Goal: Task Accomplishment & Management: Use online tool/utility

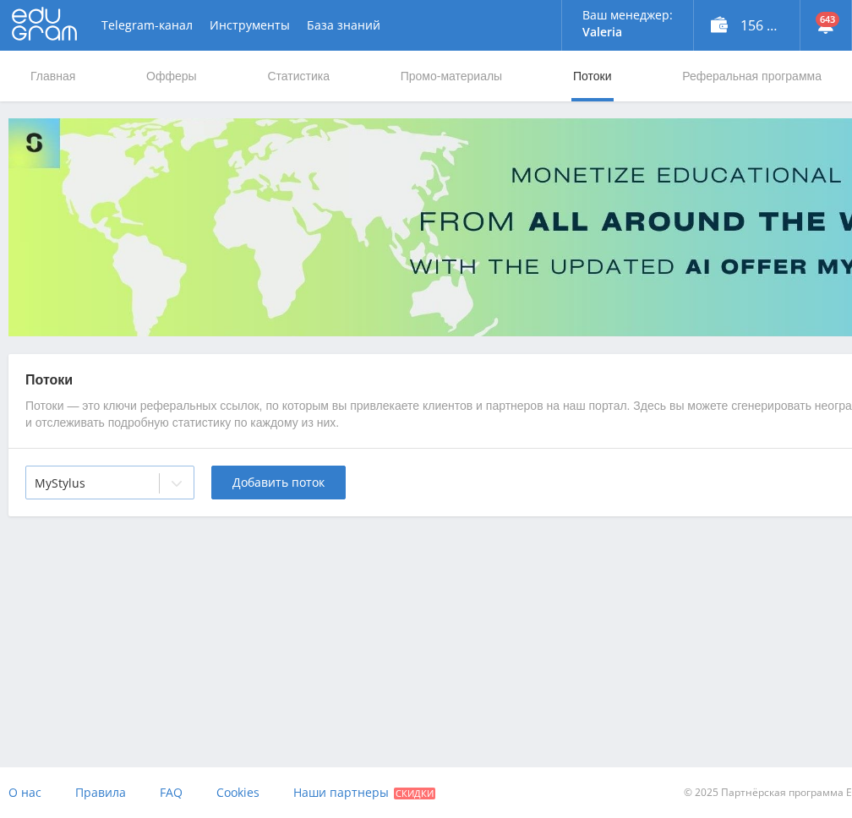
click at [156, 490] on div "MyStylus" at bounding box center [109, 483] width 169 height 34
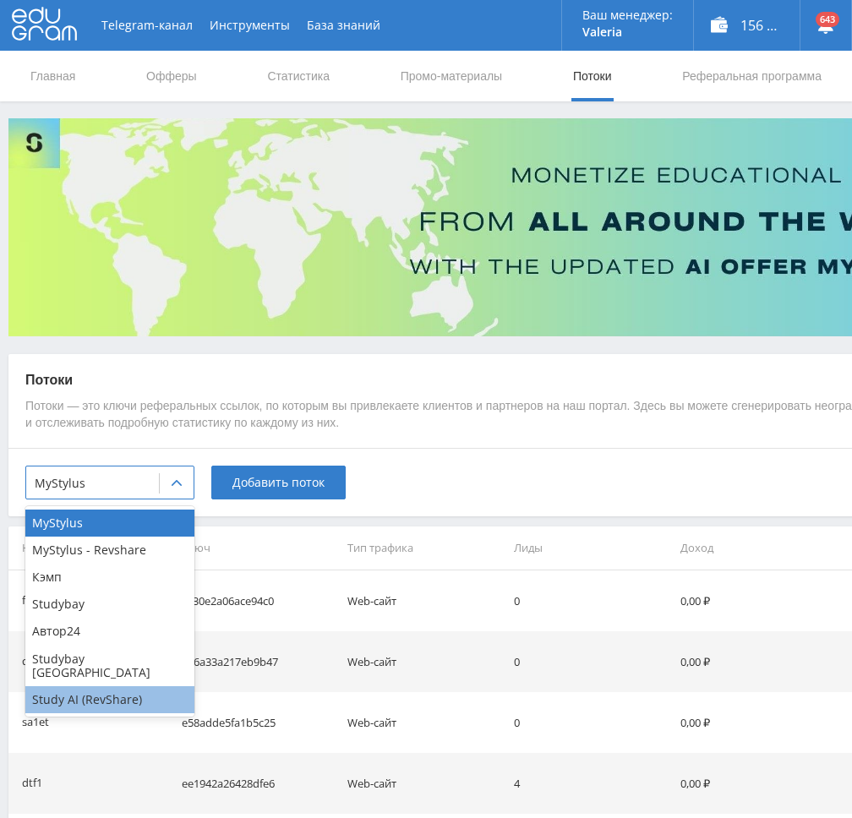
click at [114, 692] on div "Study AI (RevShare)" at bounding box center [109, 700] width 169 height 27
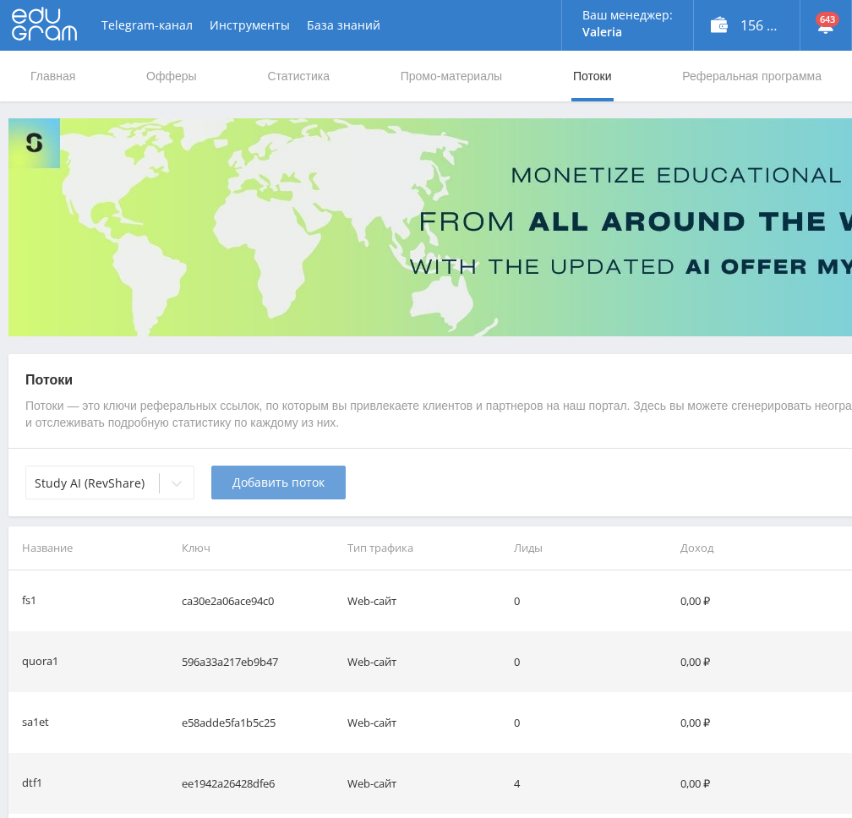
click at [278, 484] on span "Добавить поток" at bounding box center [279, 483] width 92 height 14
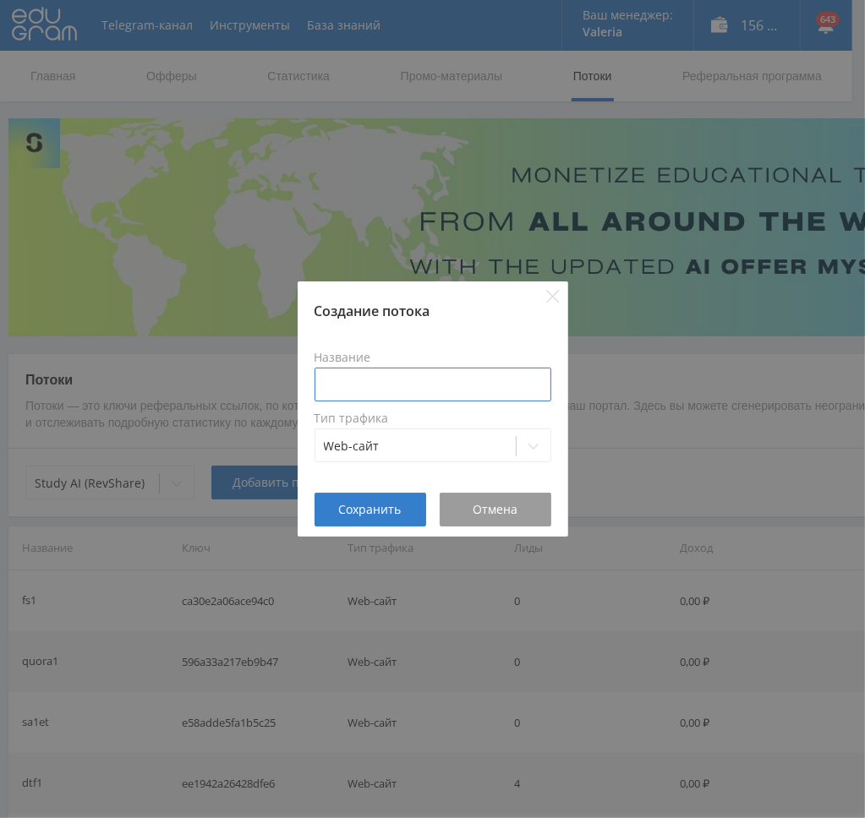
click at [413, 391] on input at bounding box center [433, 385] width 237 height 34
drag, startPoint x: 381, startPoint y: 389, endPoint x: 267, endPoint y: 389, distance: 114.1
click at [267, 389] on div "Создание потока Название sostav1vidkling Тип трафика Web-сайт Сохранить Отмена" at bounding box center [432, 409] width 865 height 818
type input "sostav1vidkling"
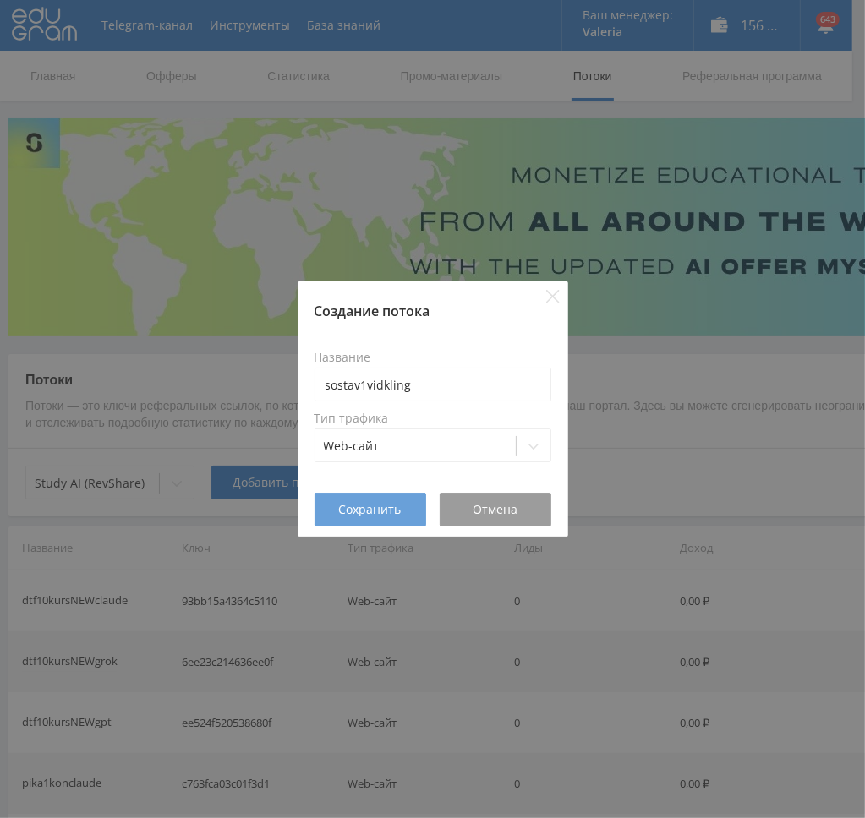
click at [364, 509] on span "Сохранить" at bounding box center [370, 510] width 63 height 14
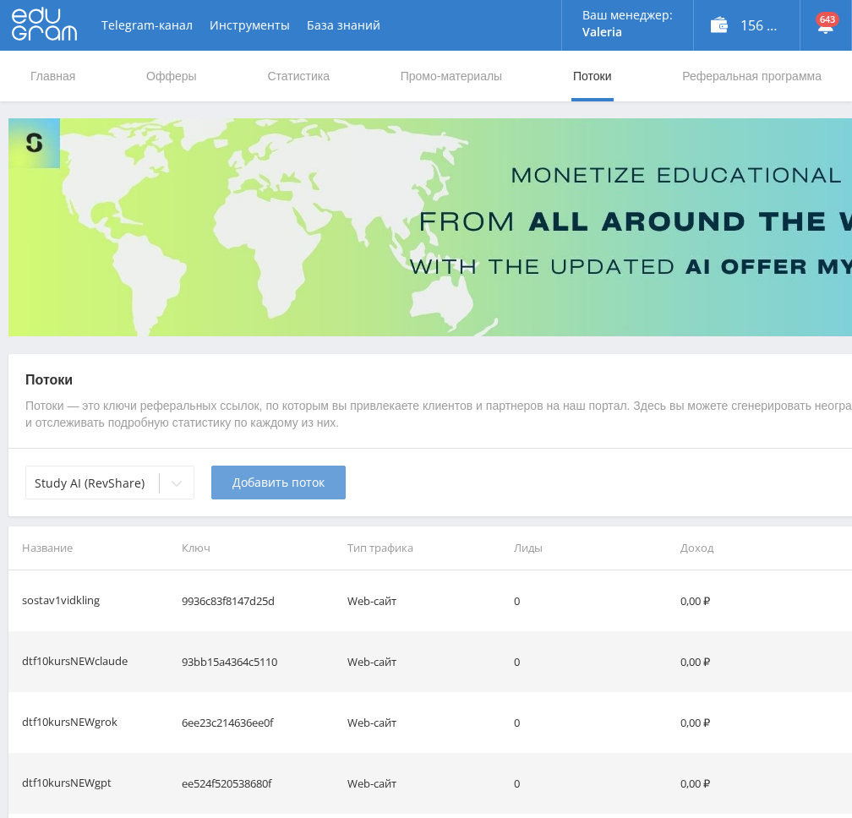
click at [255, 489] on span "Добавить поток" at bounding box center [279, 483] width 92 height 14
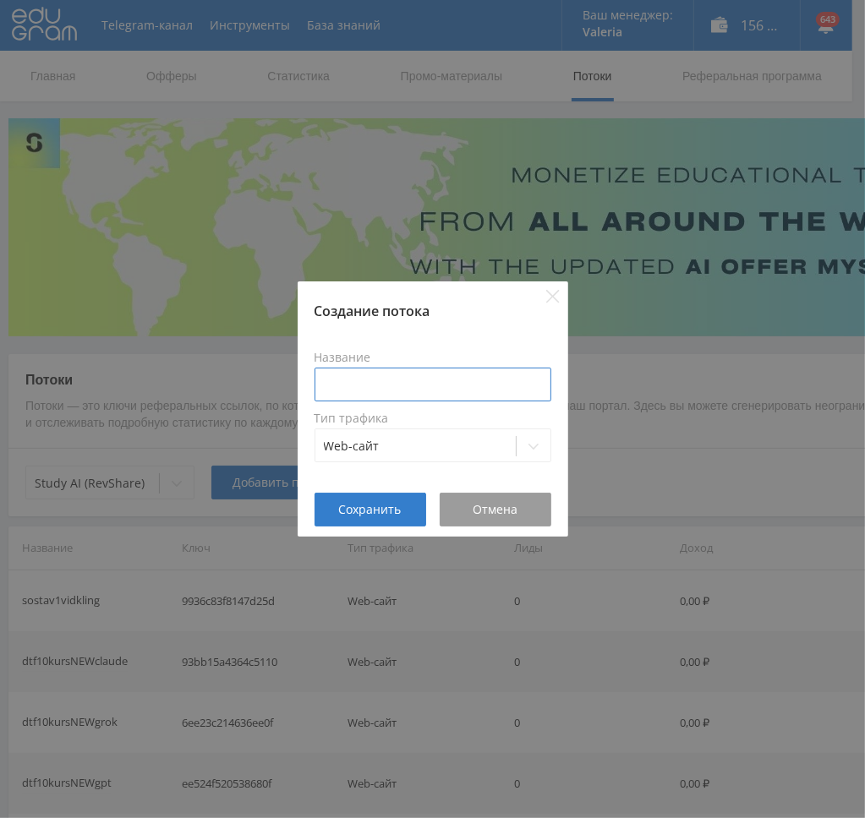
click at [383, 385] on input at bounding box center [433, 385] width 237 height 34
paste input "sostav1vid"
type input "sostav1vidveo3"
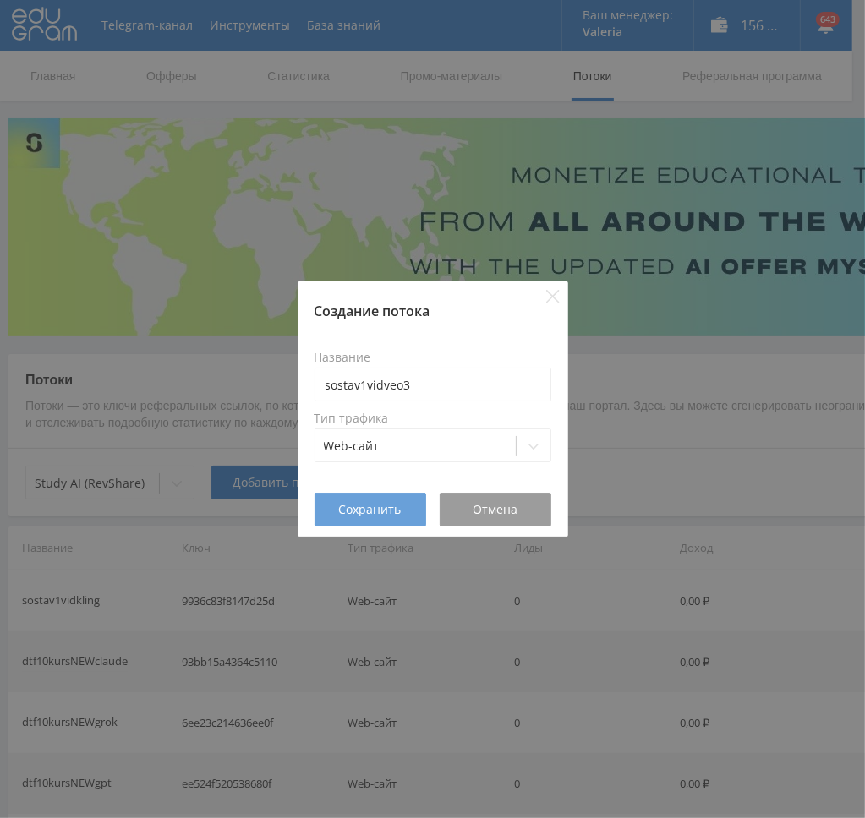
click at [388, 521] on button "Сохранить" at bounding box center [371, 510] width 112 height 34
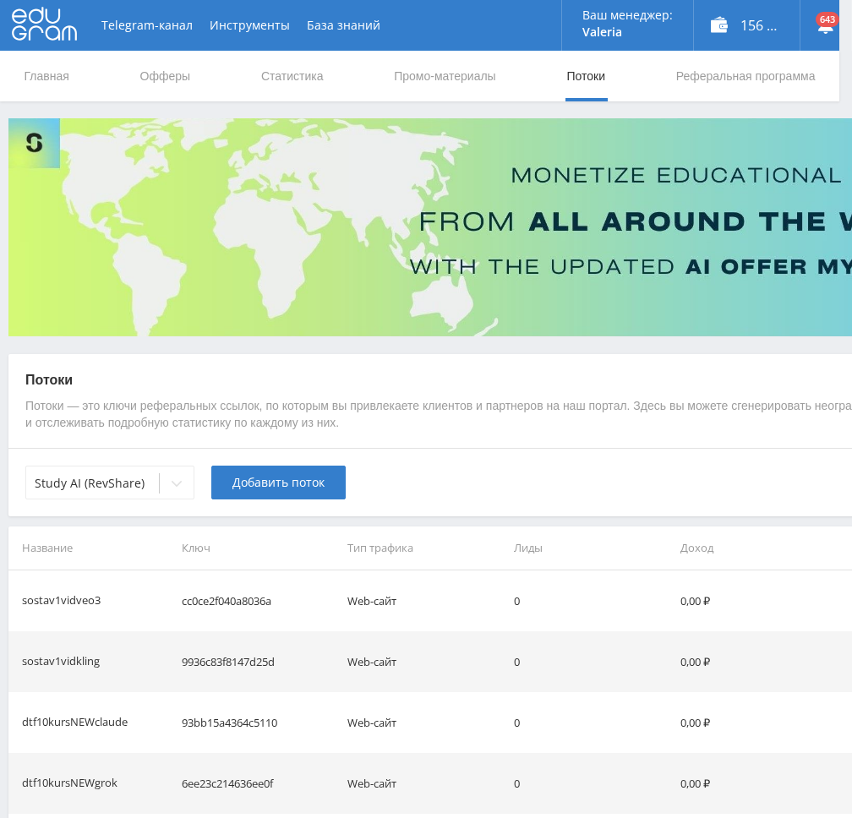
click at [260, 486] on span "Добавить поток" at bounding box center [279, 483] width 92 height 14
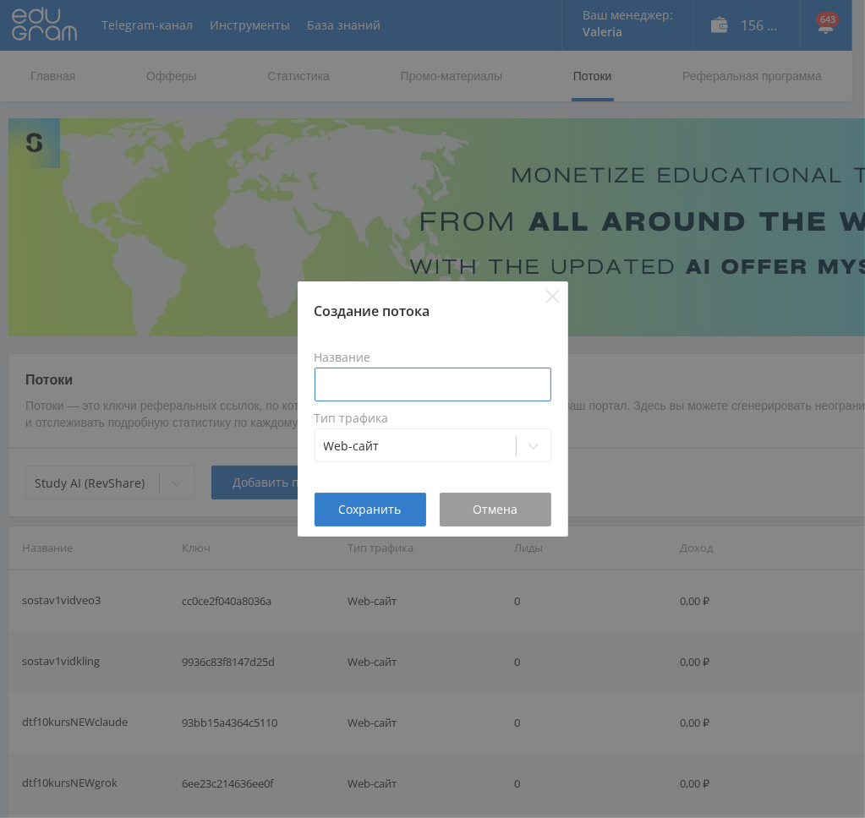
click at [430, 391] on input at bounding box center [433, 385] width 237 height 34
paste input "sostav1vid"
type input "sostav1vidvid"
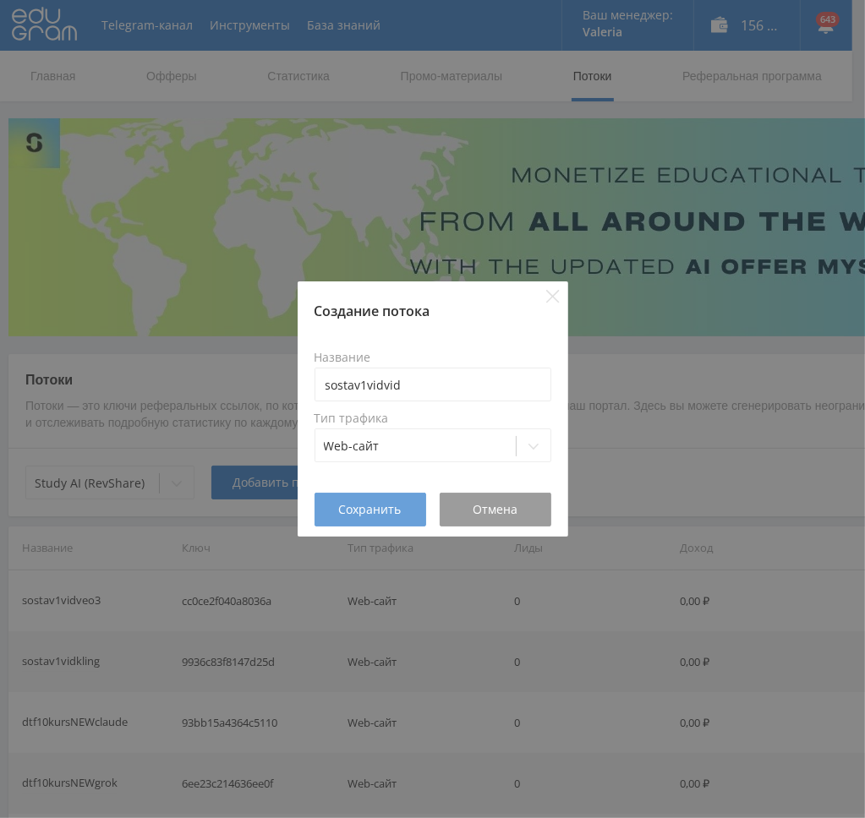
click at [364, 506] on span "Сохранить" at bounding box center [370, 510] width 63 height 14
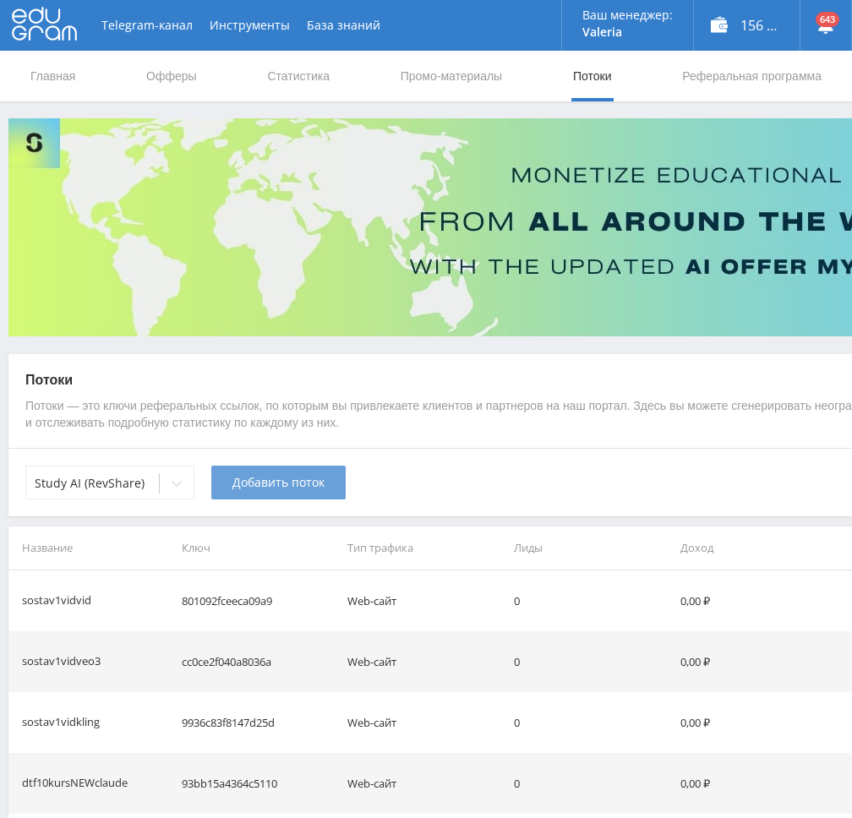
click at [304, 486] on span "Добавить поток" at bounding box center [279, 483] width 92 height 14
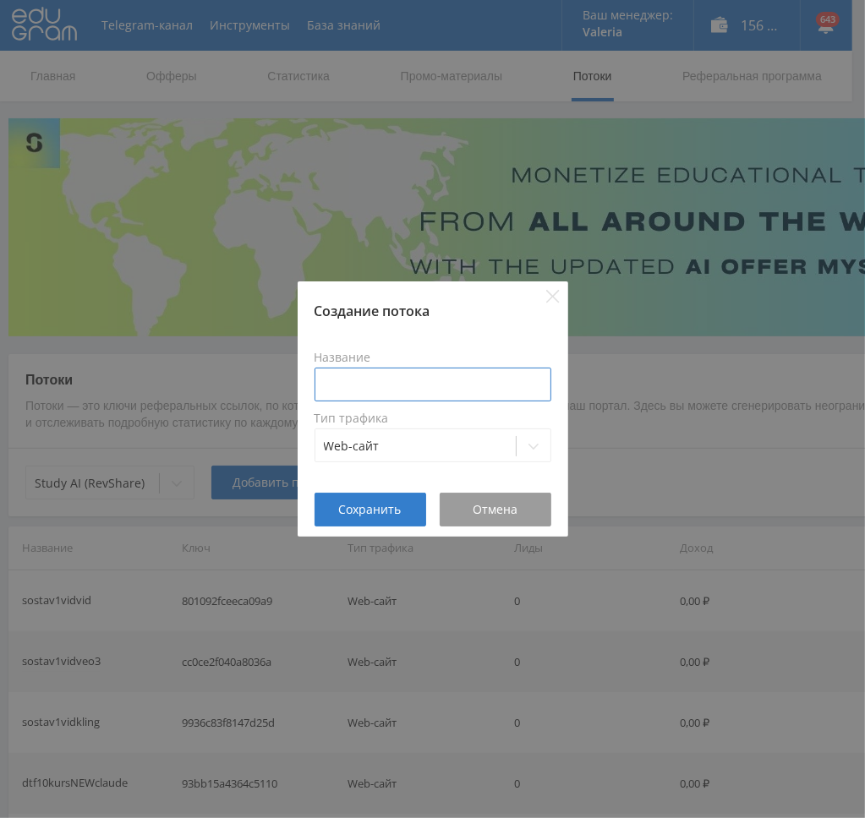
click at [423, 383] on input at bounding box center [433, 385] width 237 height 34
paste input "sostav1vid"
click at [482, 376] on input "sostav1vidaleph" at bounding box center [433, 385] width 237 height 34
type input "sostav1vidaleph"
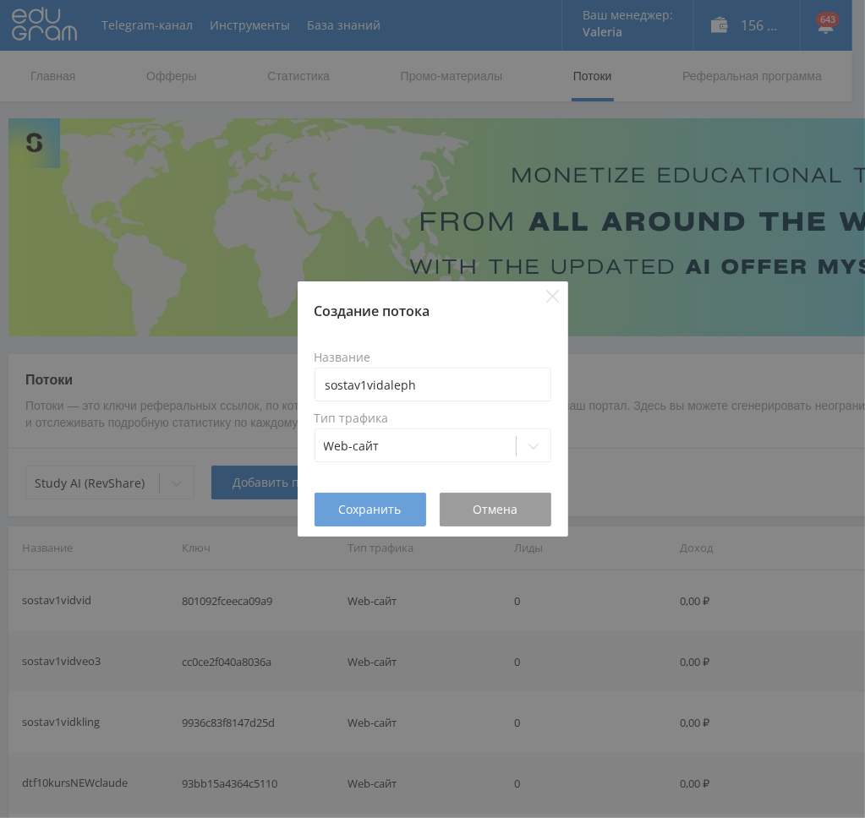
click at [372, 506] on span "Сохранить" at bounding box center [370, 510] width 63 height 14
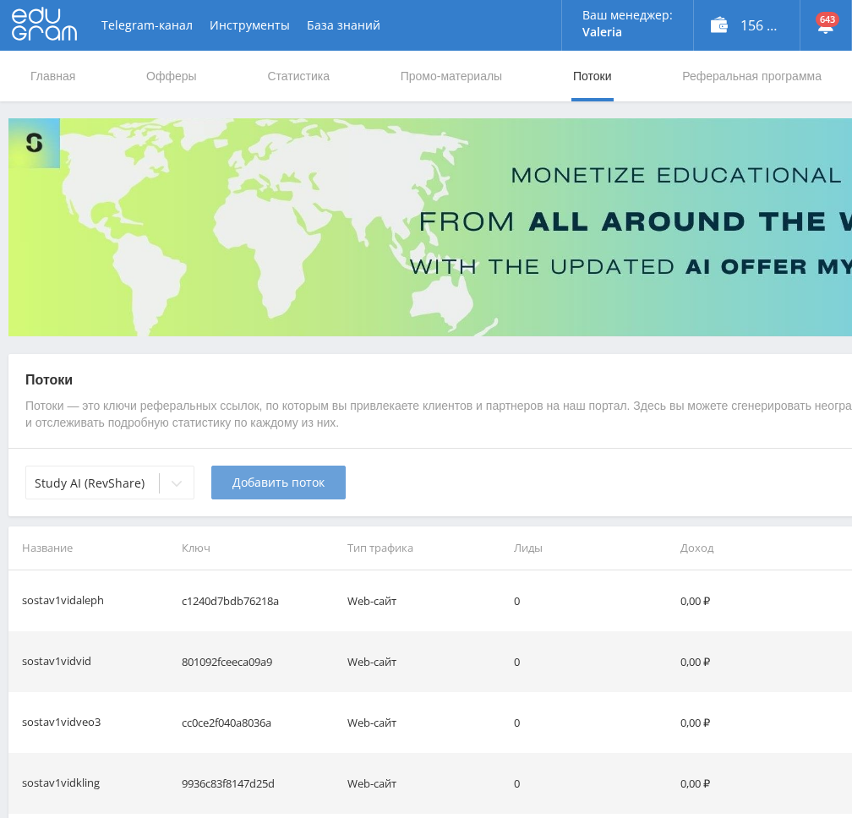
click at [245, 493] on button "Добавить поток" at bounding box center [278, 483] width 134 height 34
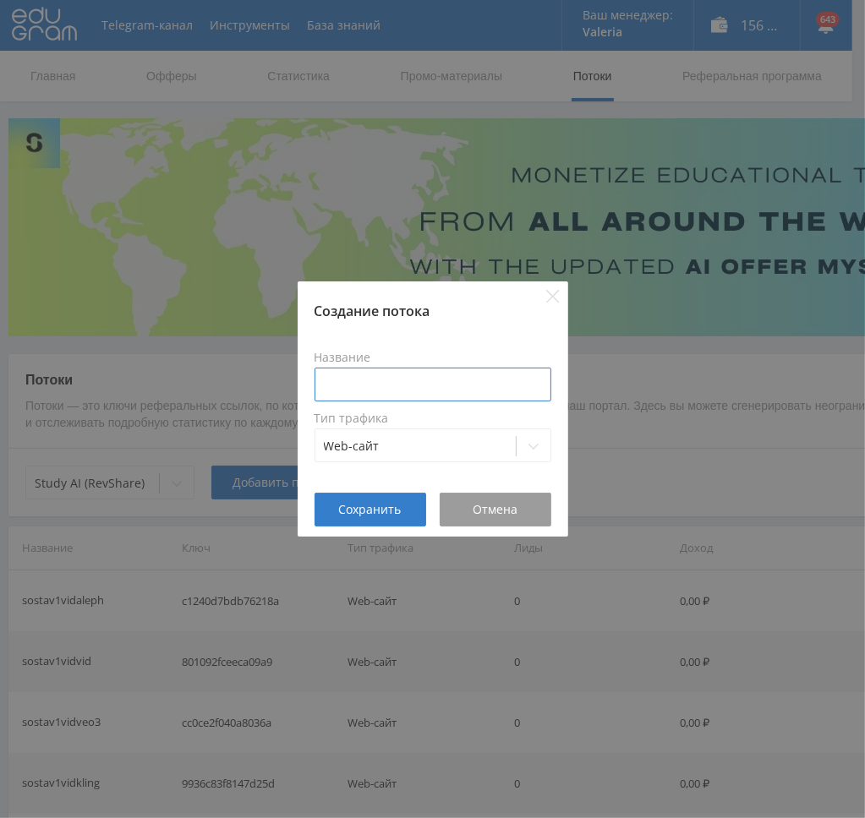
click at [423, 383] on input at bounding box center [433, 385] width 237 height 34
paste input "sostav1vid"
type input "sostav1vidanim"
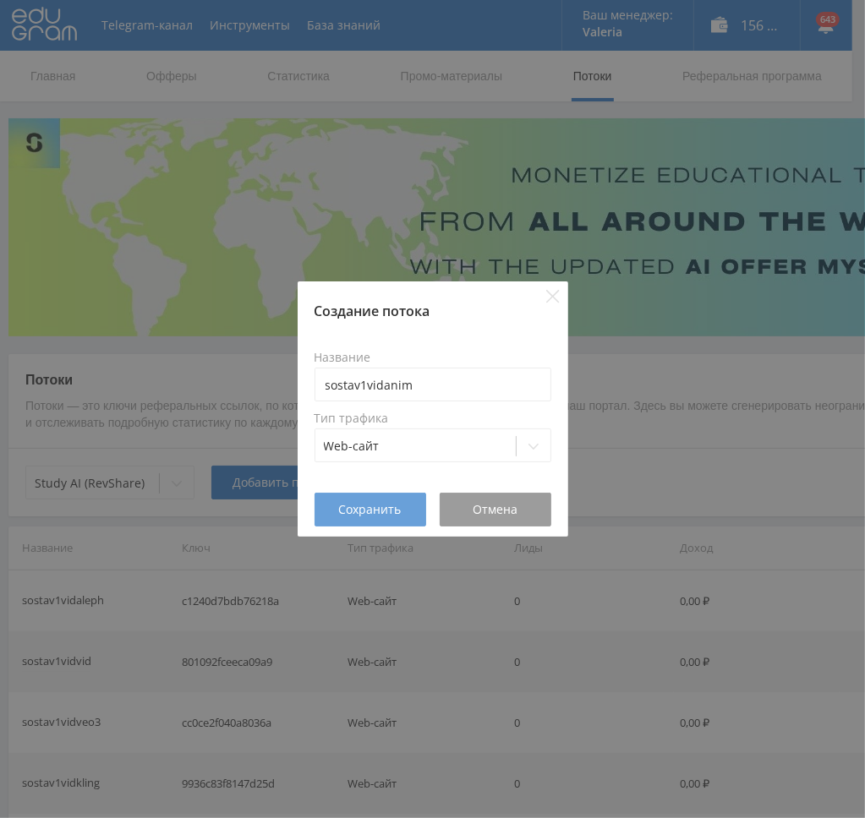
click at [360, 525] on button "Сохранить" at bounding box center [371, 510] width 112 height 34
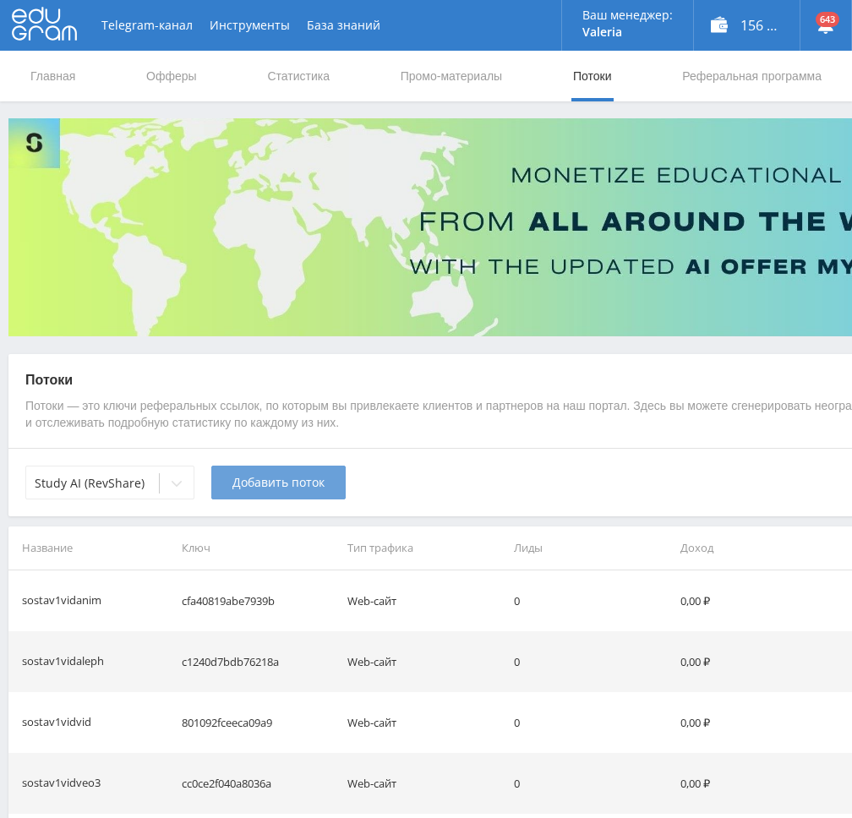
click at [246, 482] on span "Добавить поток" at bounding box center [279, 483] width 92 height 14
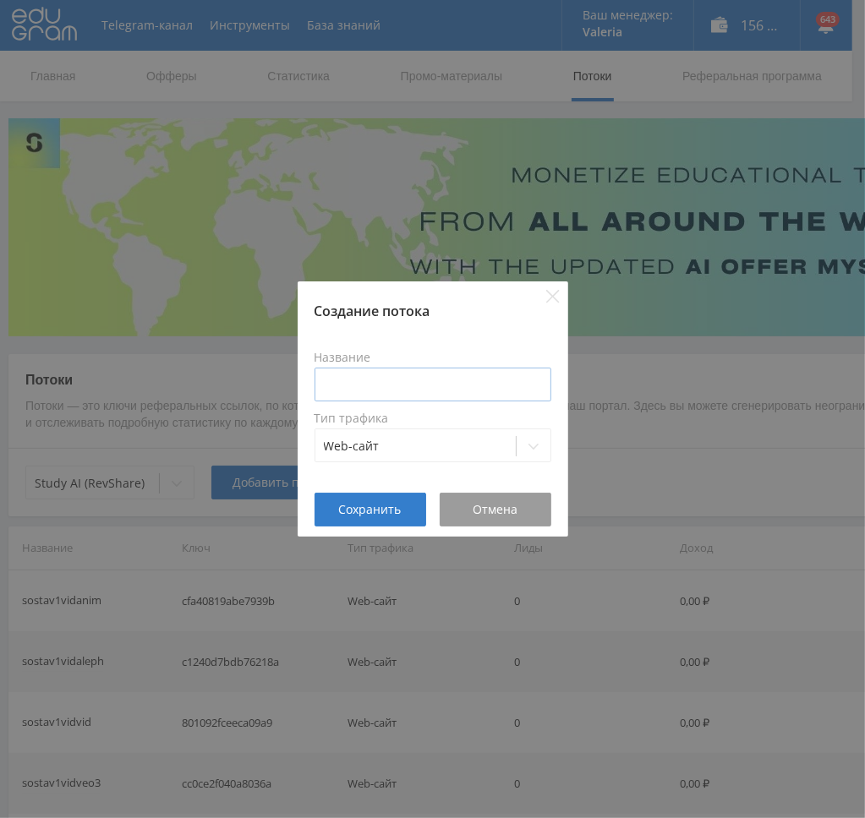
drag, startPoint x: 396, startPoint y: 408, endPoint x: 413, endPoint y: 394, distance: 22.2
click at [399, 408] on div "Название Тип трафика Web-сайт" at bounding box center [433, 407] width 237 height 132
click at [413, 382] on input at bounding box center [433, 385] width 237 height 34
paste input "sostav1vid"
type input "sostav1vidaniph"
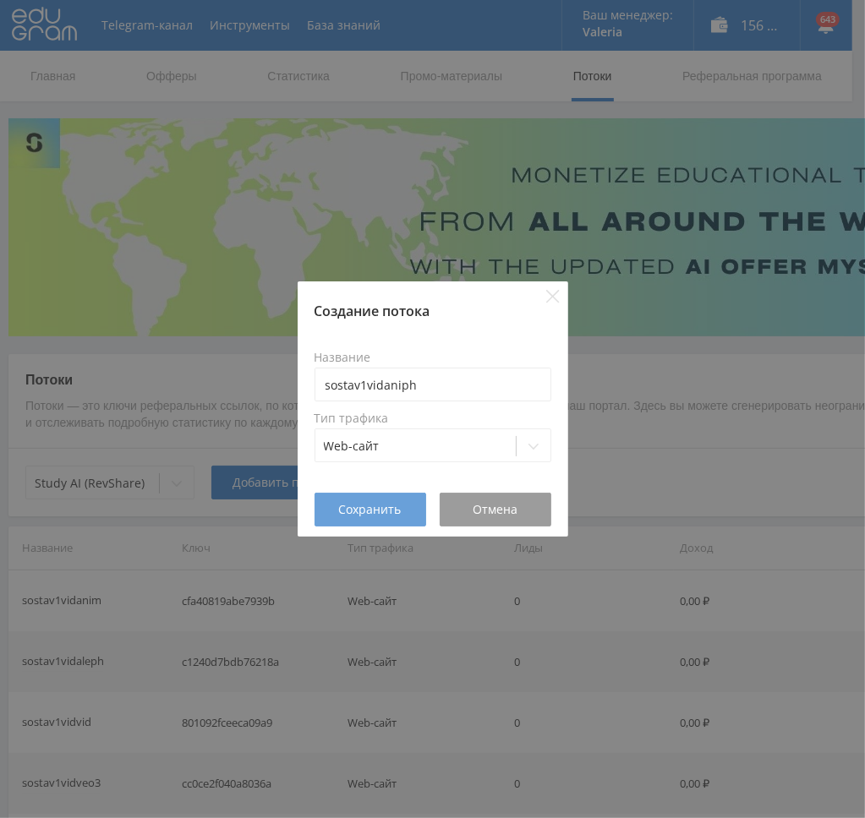
click at [382, 519] on button "Сохранить" at bounding box center [371, 510] width 112 height 34
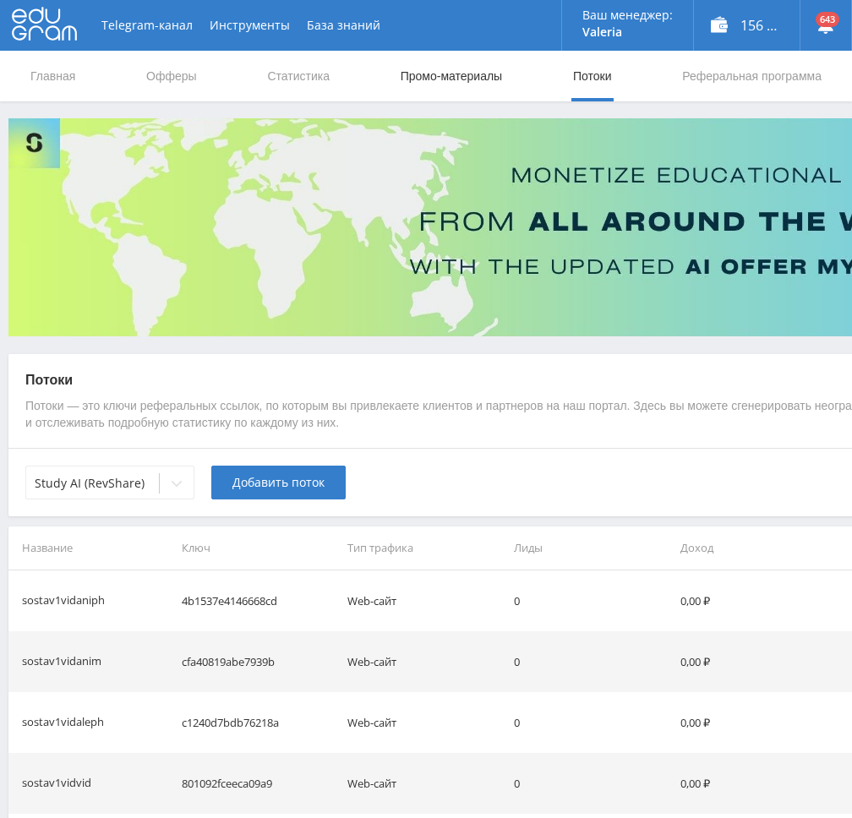
click at [441, 76] on link "Промо-материалы" at bounding box center [451, 76] width 105 height 51
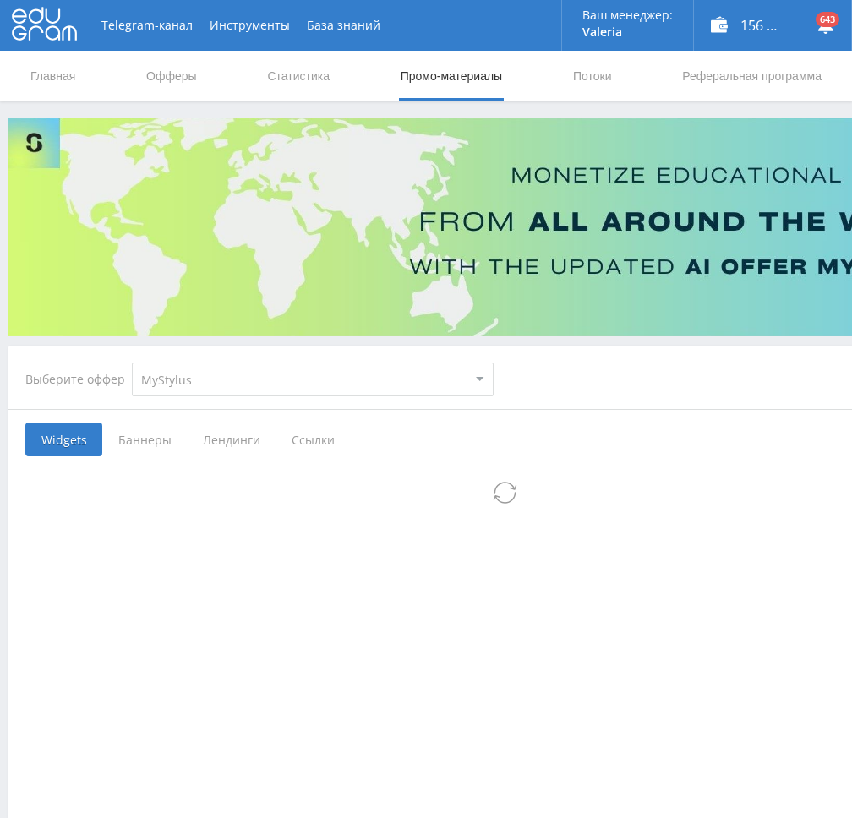
click at [273, 382] on select "MyStylus MyStylus - Revshare Кэмп Studybay Автор24 Studybay [GEOGRAPHIC_DATA] S…" at bounding box center [313, 380] width 362 height 34
select select "376"
click at [132, 363] on select "MyStylus MyStylus - Revshare Кэмп Studybay Автор24 Studybay [GEOGRAPHIC_DATA] S…" at bounding box center [313, 380] width 362 height 34
select select "376"
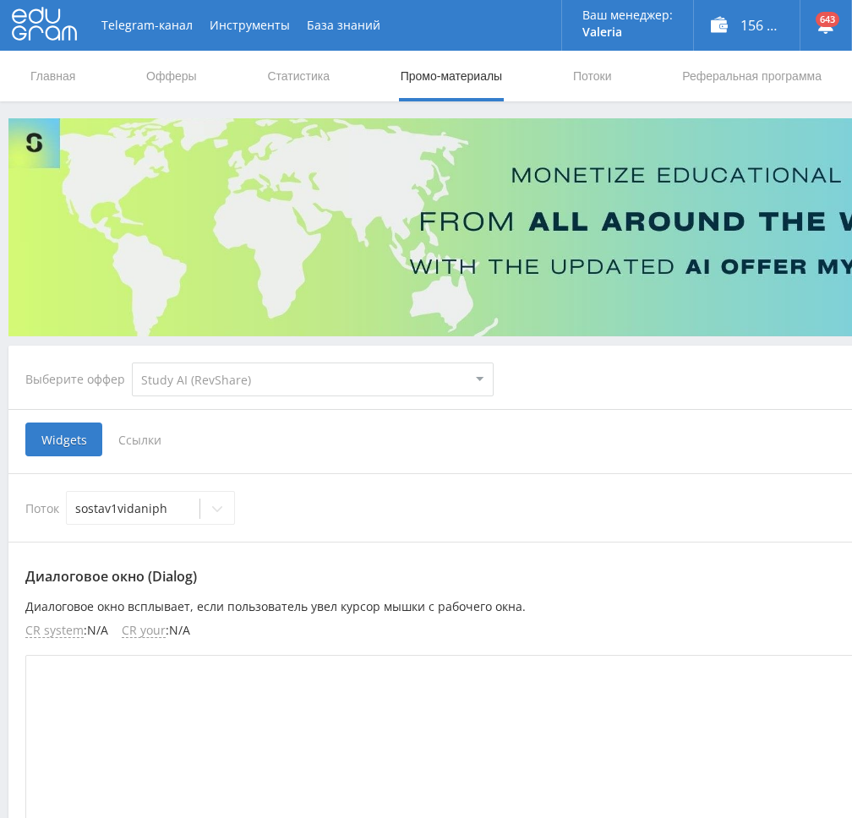
click at [149, 439] on span "Ссылки" at bounding box center [139, 440] width 75 height 34
click at [0, 0] on input "Ссылки" at bounding box center [0, 0] width 0 height 0
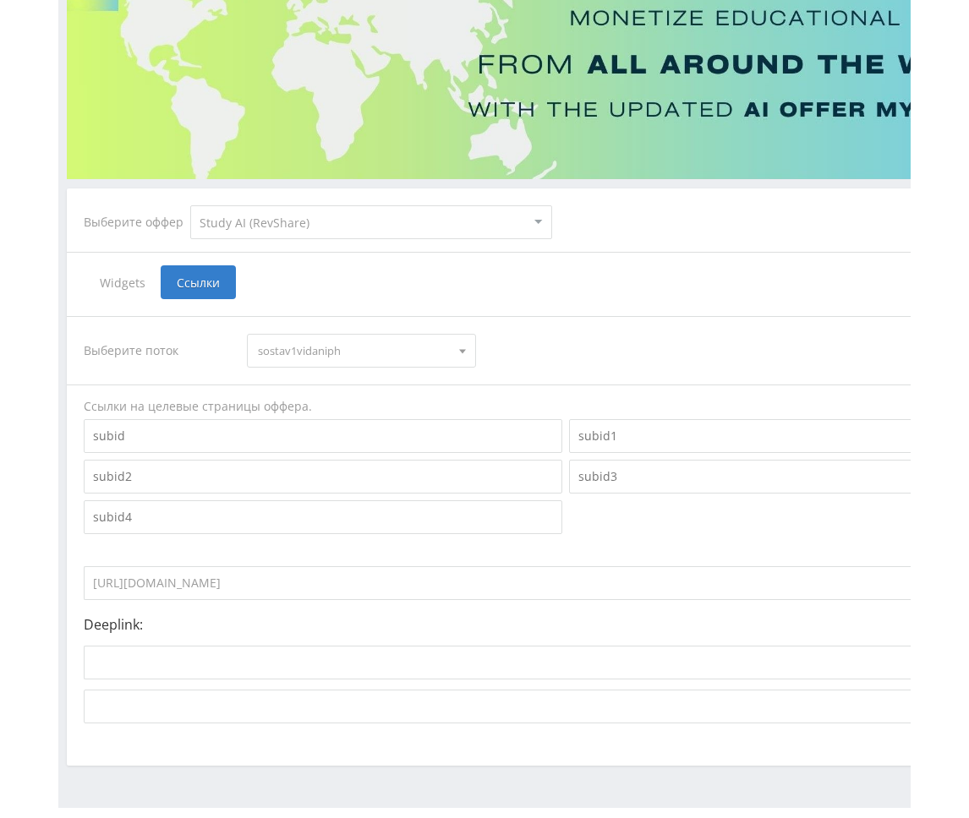
scroll to position [197, 0]
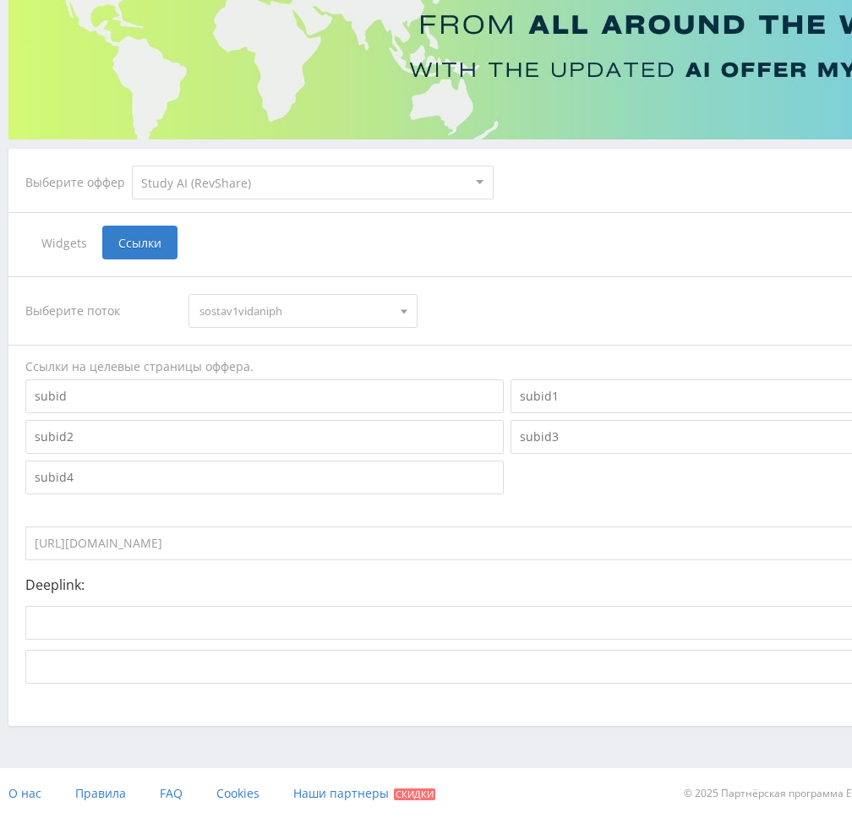
click at [328, 317] on span "sostav1vidaniph" at bounding box center [295, 311] width 191 height 32
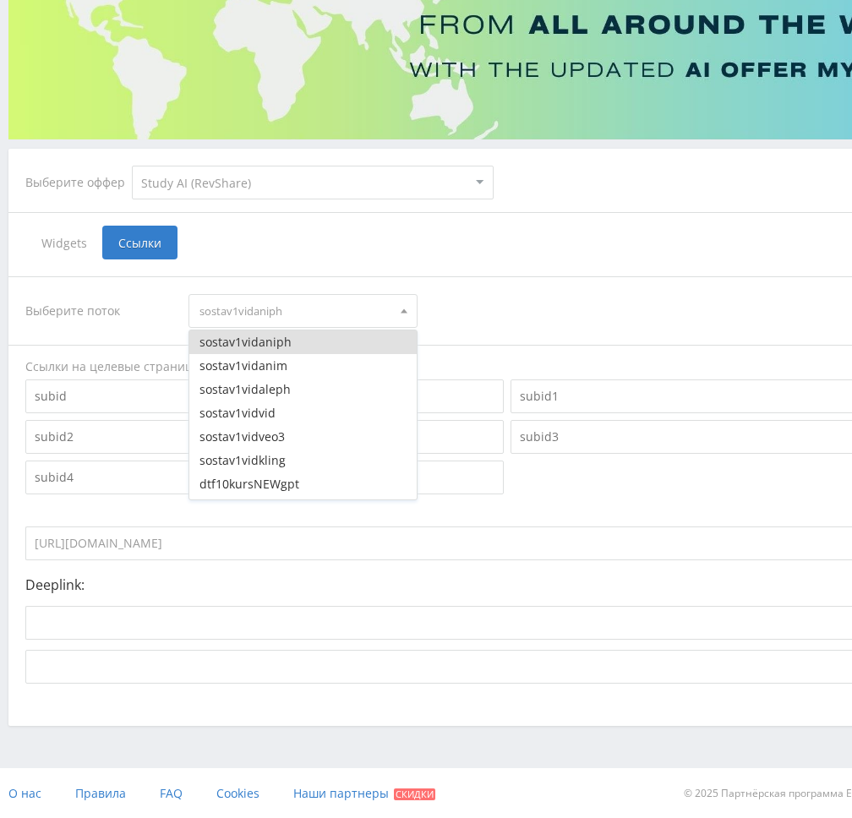
click at [337, 313] on span "sostav1vidaniph" at bounding box center [295, 311] width 191 height 32
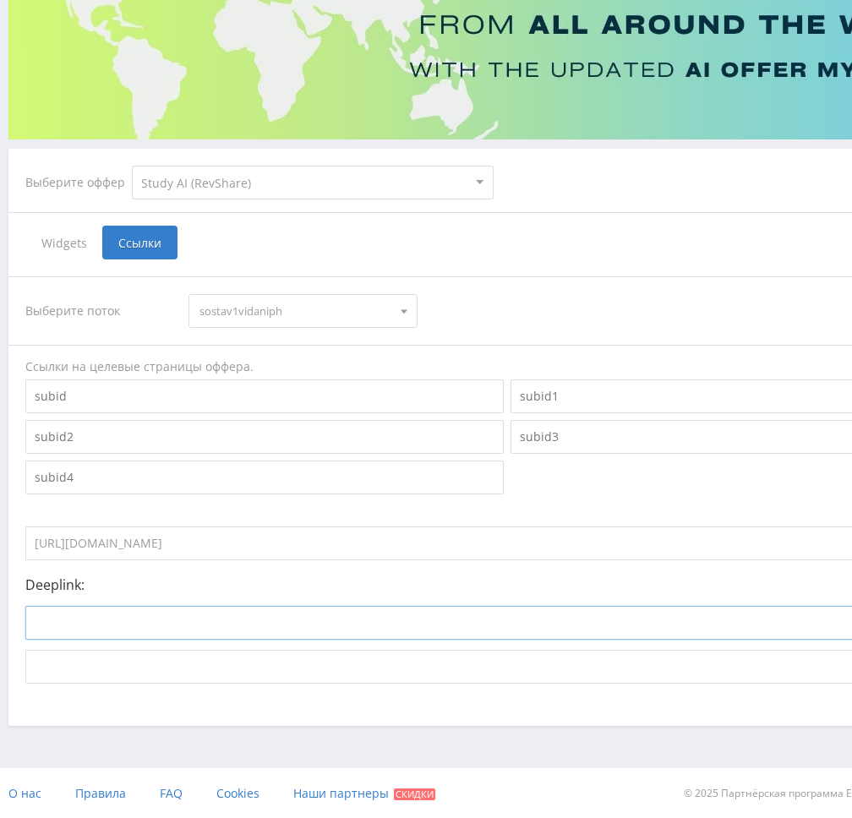
click at [214, 621] on input at bounding box center [441, 623] width 832 height 34
paste input "[URL]"
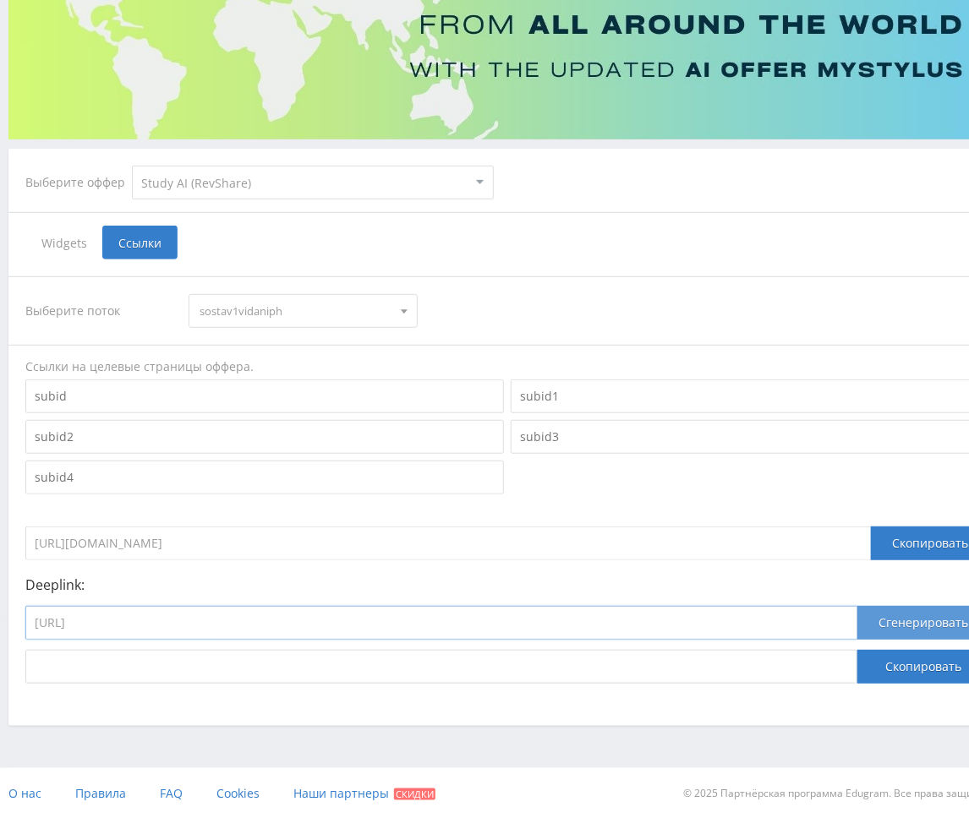
type input "[URL]"
click at [851, 621] on button "Сгенерировать" at bounding box center [923, 623] width 132 height 34
click at [851, 663] on button "Скопировать" at bounding box center [923, 667] width 132 height 34
click at [237, 316] on span "sostav1vidaniph" at bounding box center [295, 311] width 191 height 32
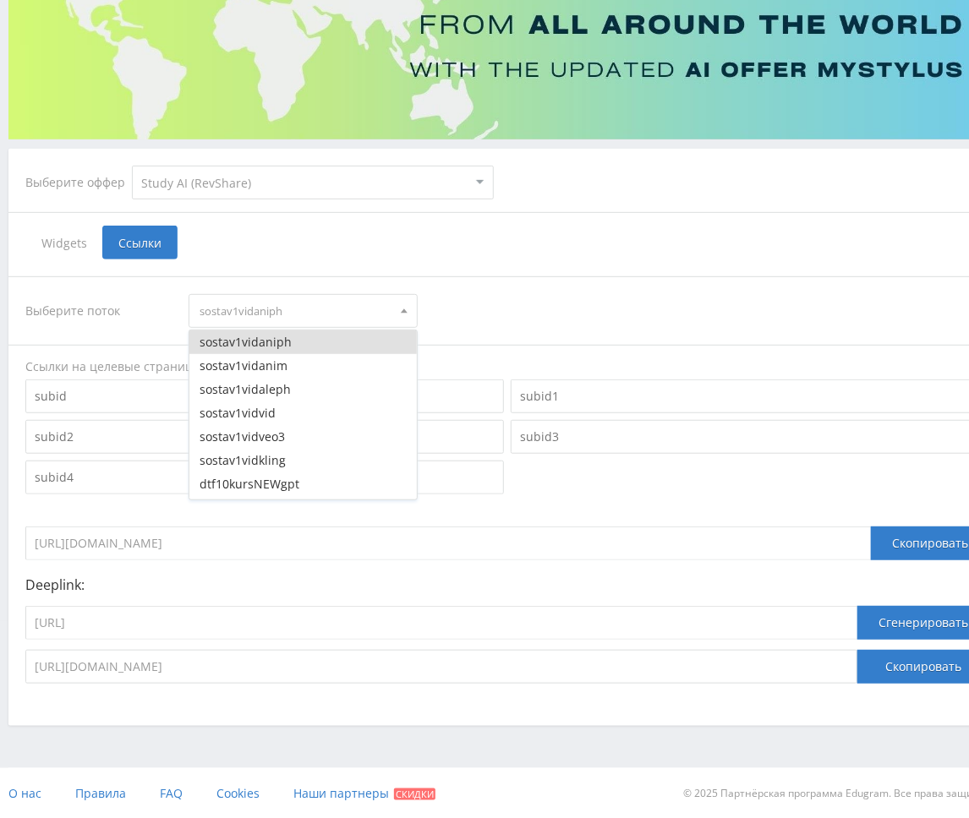
click at [268, 366] on button "sostav1vidanim" at bounding box center [302, 366] width 227 height 24
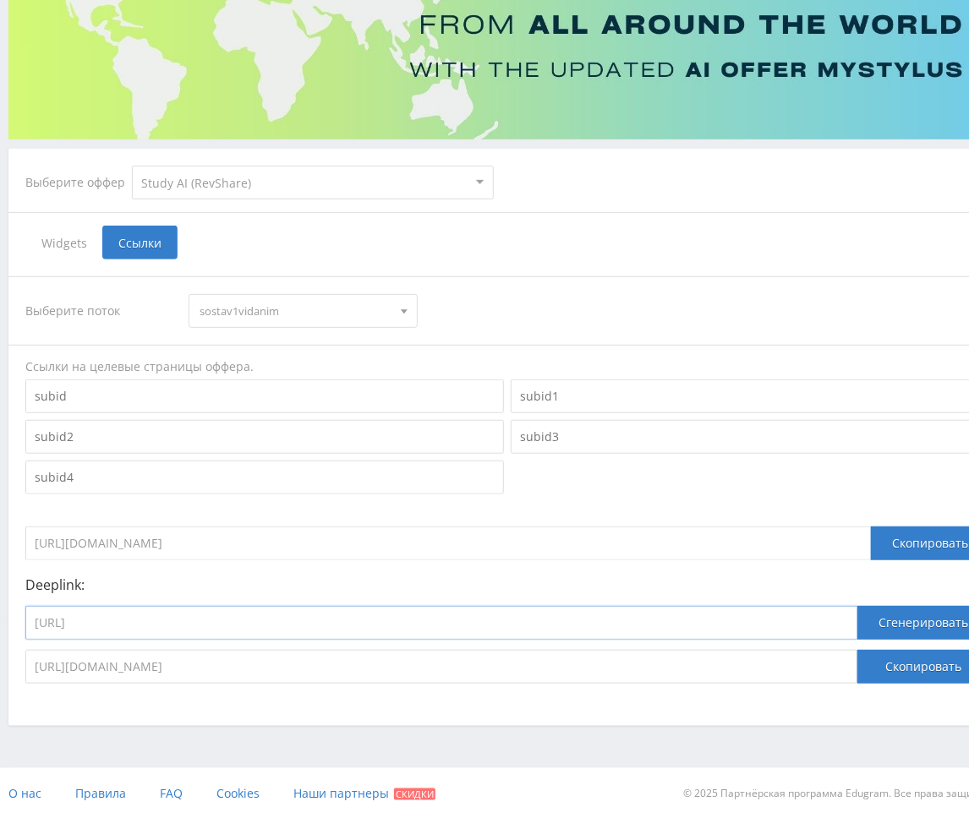
click at [222, 618] on input "[URL]" at bounding box center [441, 623] width 832 height 34
paste input "image"
type input "[URL]"
click at [851, 624] on button "Сгенерировать" at bounding box center [923, 623] width 132 height 34
click at [851, 670] on button "Скопировать" at bounding box center [923, 667] width 132 height 34
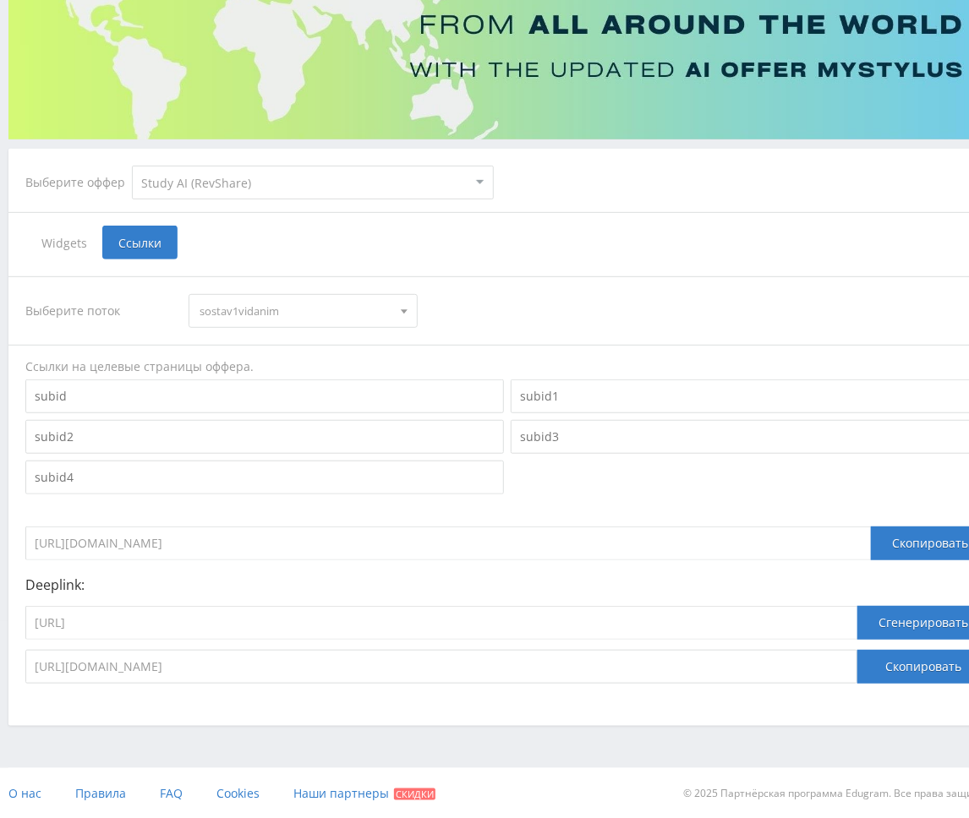
click at [407, 314] on span at bounding box center [404, 313] width 7 height 8
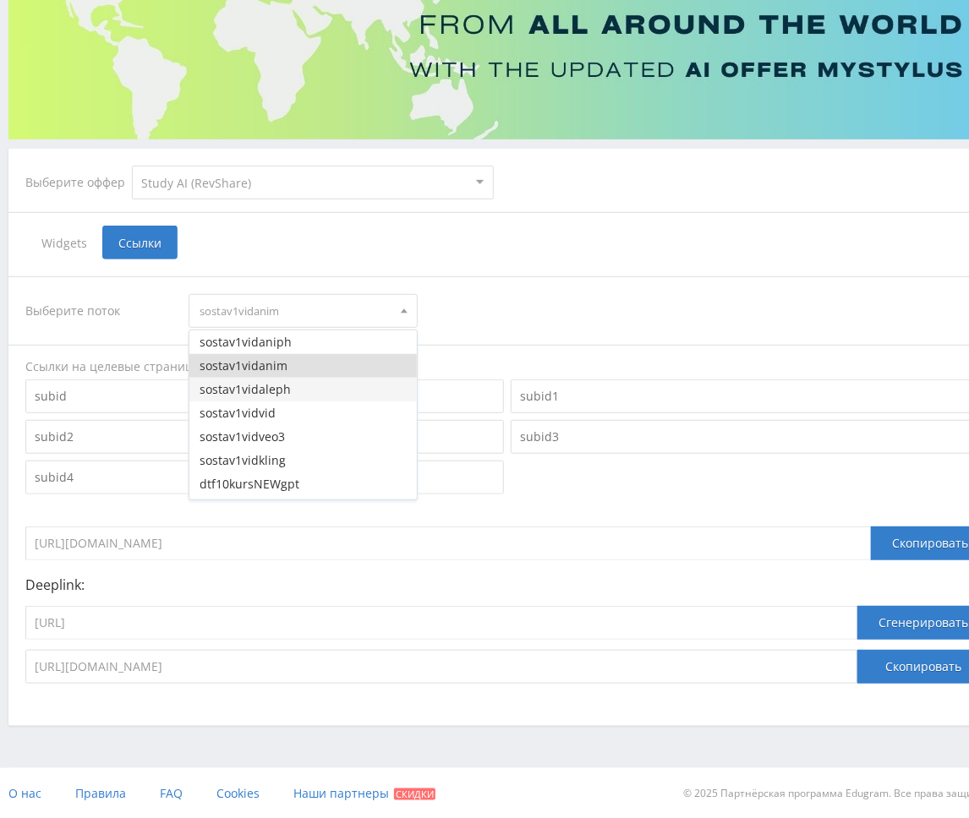
click at [312, 391] on button "sostav1vidaleph" at bounding box center [302, 390] width 227 height 24
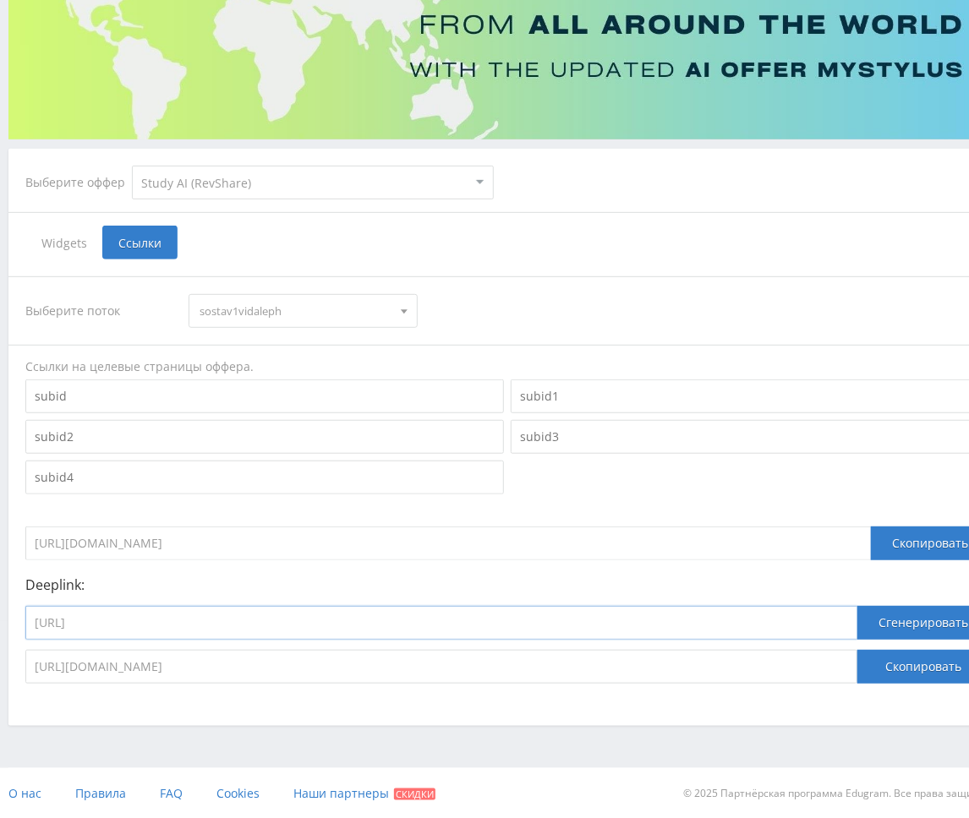
click at [584, 621] on input "[URL]" at bounding box center [441, 623] width 832 height 34
paste input "leph_video"
type input "[URL]"
click at [851, 621] on button "Сгенерировать" at bounding box center [923, 623] width 132 height 34
click at [851, 663] on button "Скопировать" at bounding box center [923, 667] width 132 height 34
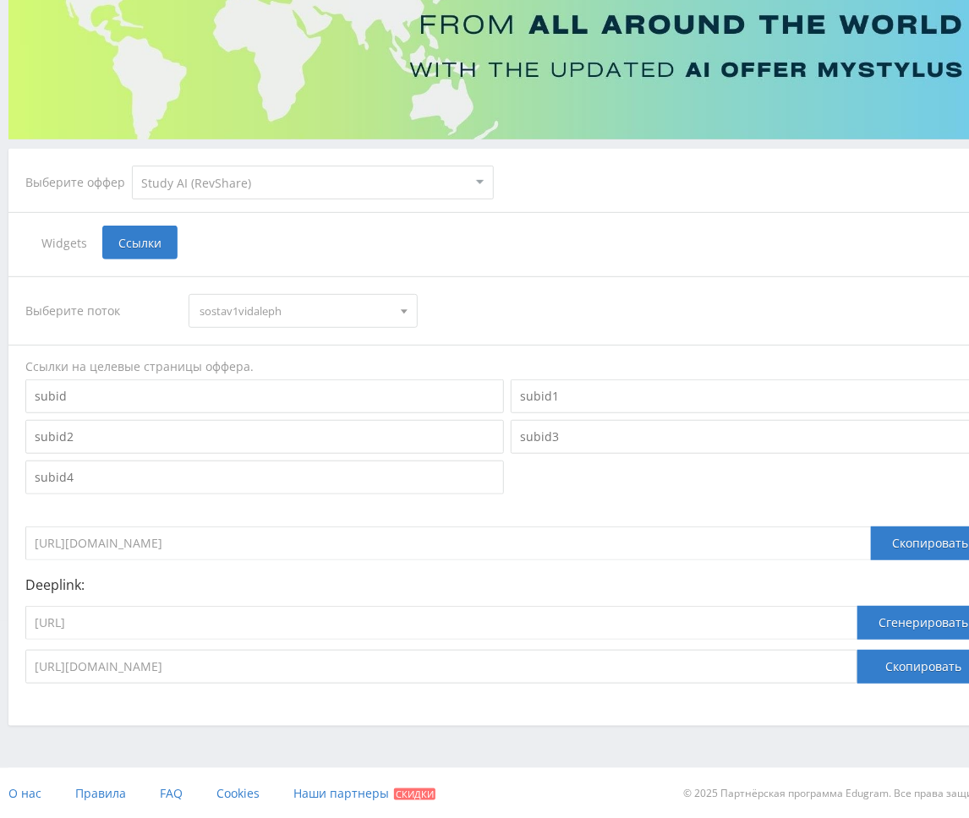
click at [366, 309] on span "sostav1vidaleph" at bounding box center [295, 311] width 191 height 32
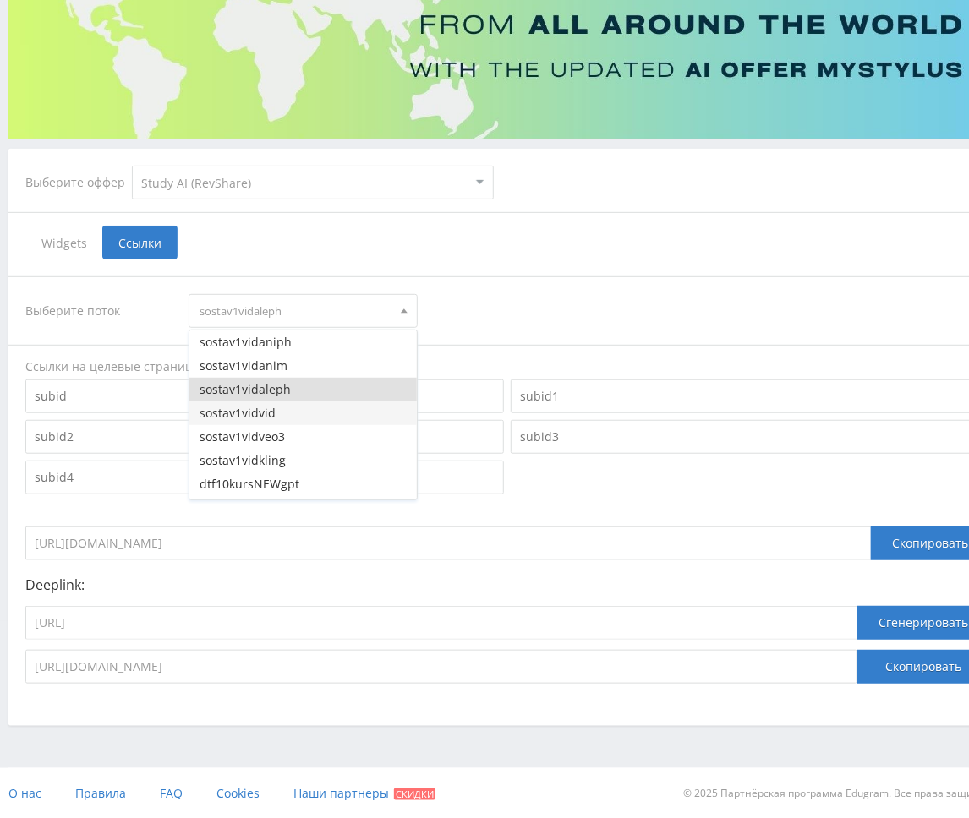
click at [305, 408] on button "sostav1vidvid" at bounding box center [302, 414] width 227 height 24
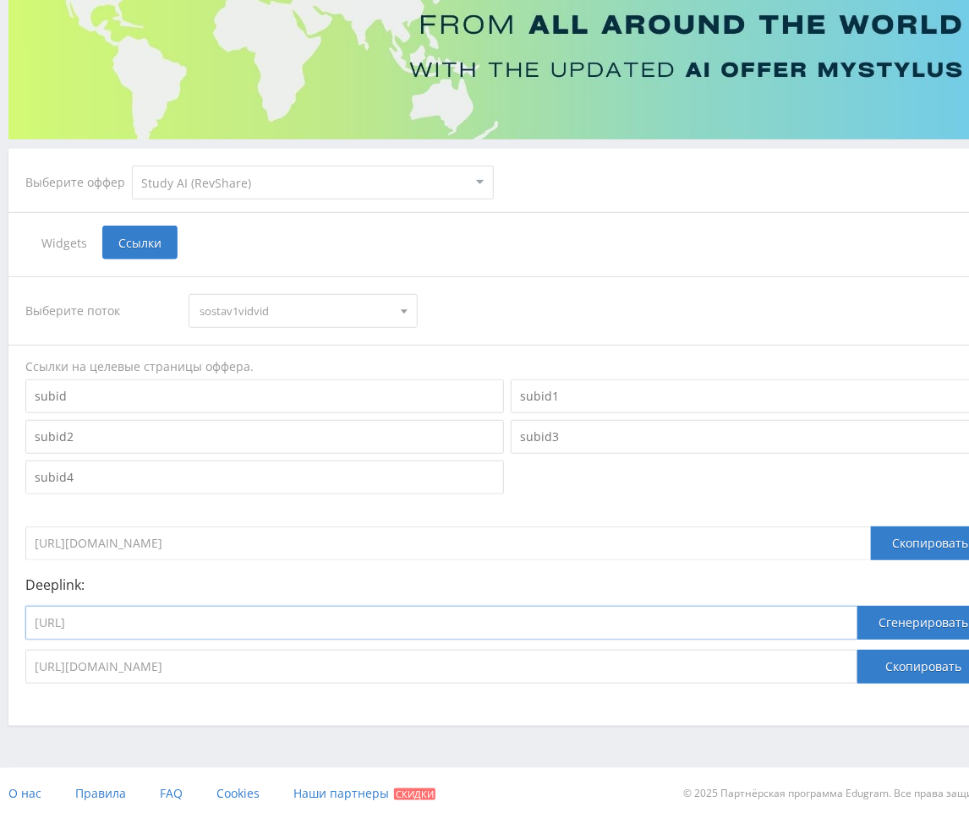
click at [302, 622] on input "[URL]" at bounding box center [441, 623] width 832 height 34
paste input "videogen"
type input "[URL]"
click at [851, 625] on button "Сгенерировать" at bounding box center [923, 623] width 132 height 34
click at [851, 672] on button "Скопировать" at bounding box center [923, 667] width 132 height 34
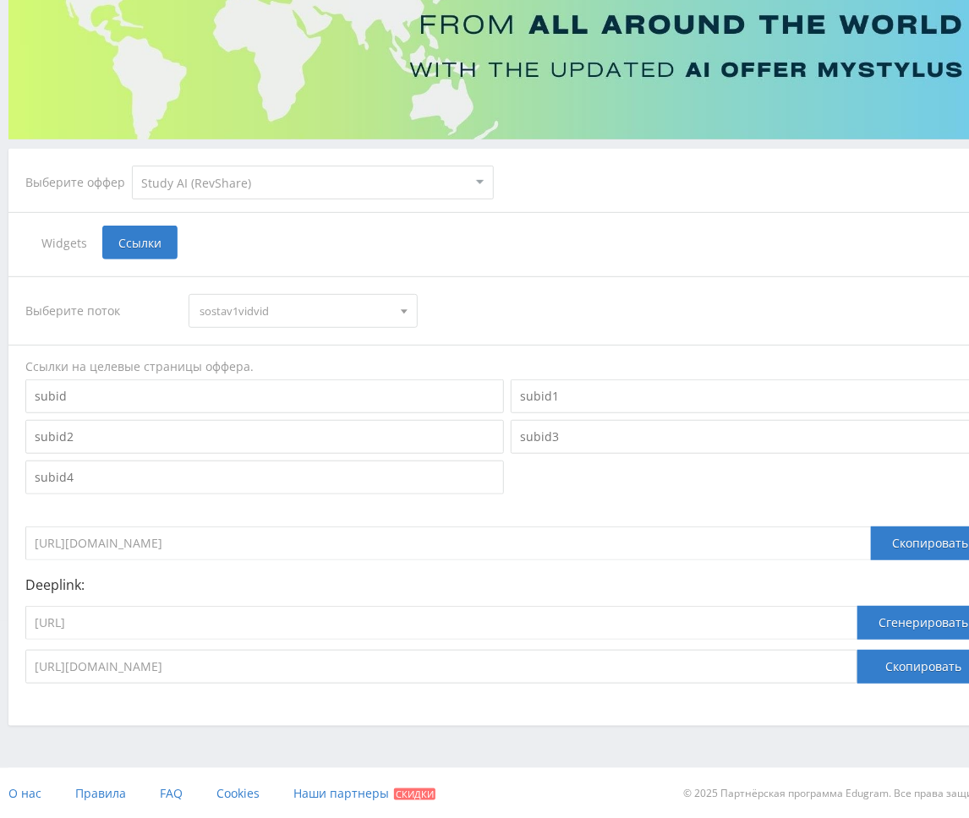
click at [327, 323] on span "sostav1vidvid" at bounding box center [295, 311] width 191 height 32
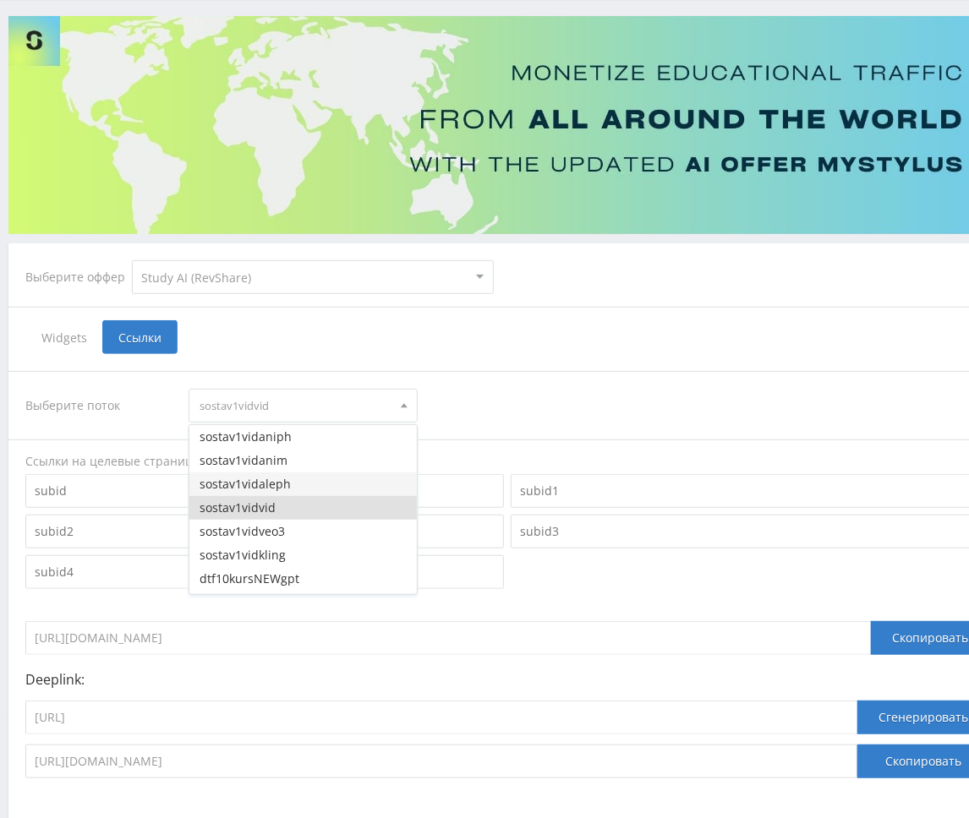
scroll to position [112, 0]
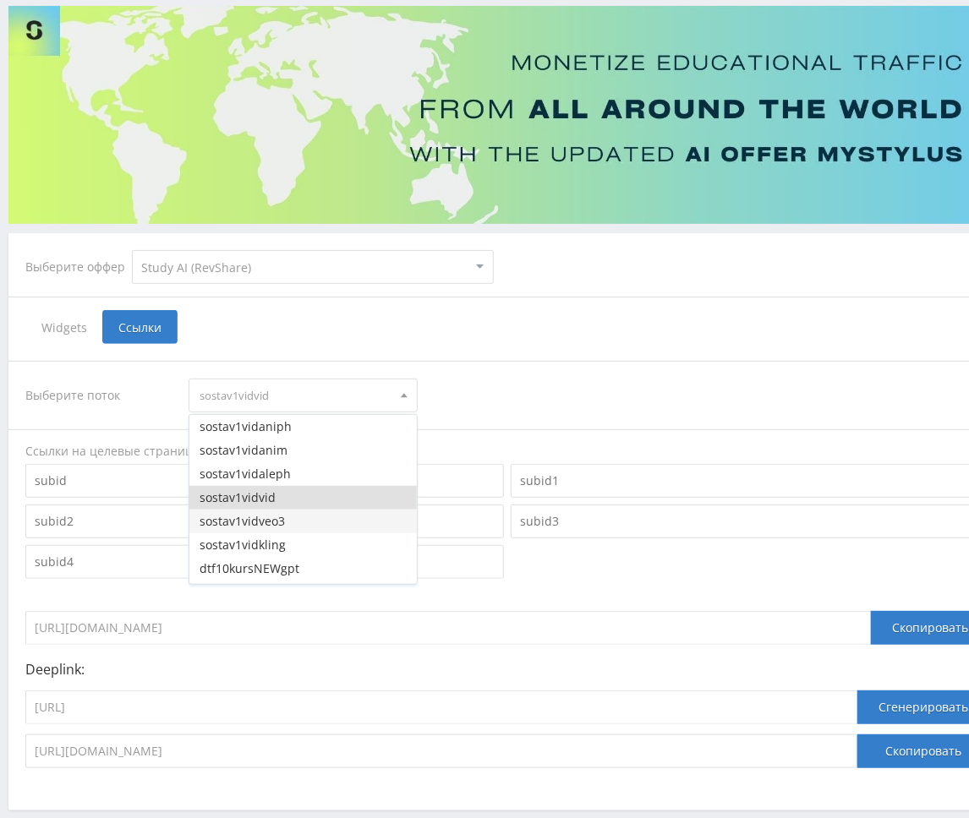
click at [282, 520] on button "sostav1vidveo3" at bounding box center [302, 522] width 227 height 24
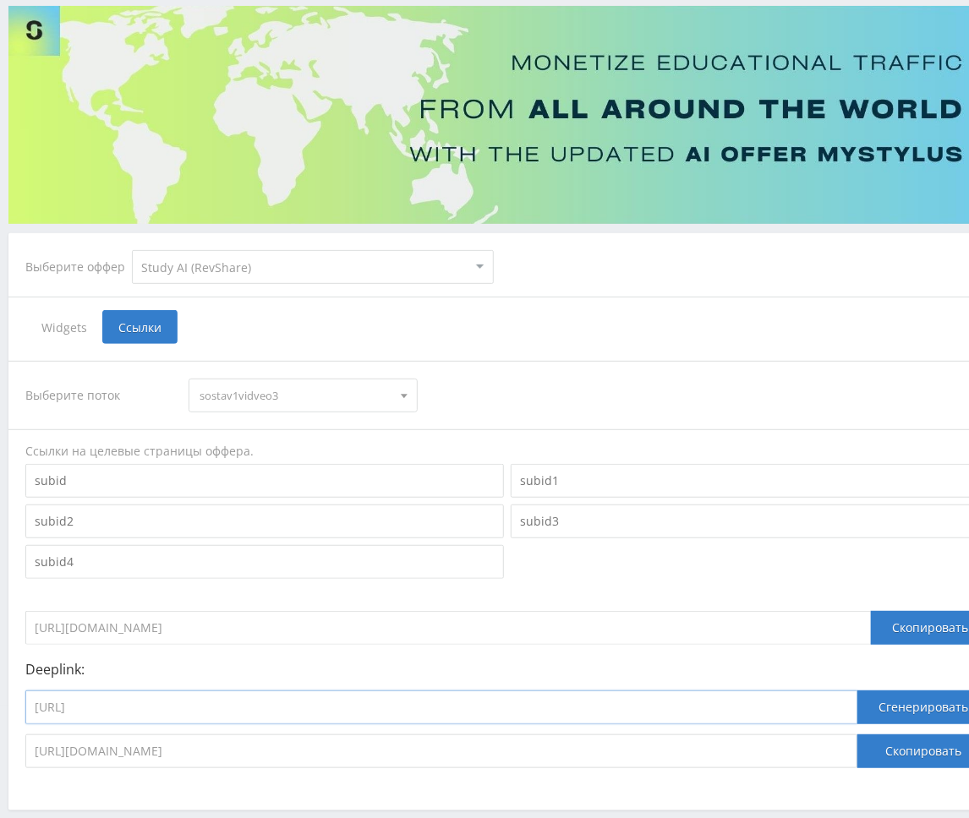
click at [306, 703] on input "[URL]" at bounding box center [441, 708] width 832 height 34
paste input "google_veo3"
type input "[URL]"
click at [851, 703] on button "Сгенерировать" at bounding box center [923, 708] width 132 height 34
click at [851, 769] on div "Выберите поток sostav1vidveo3 sostav1vidaniph sostav1vidanim sostav1vidaleph so…" at bounding box center [507, 564] width 998 height 441
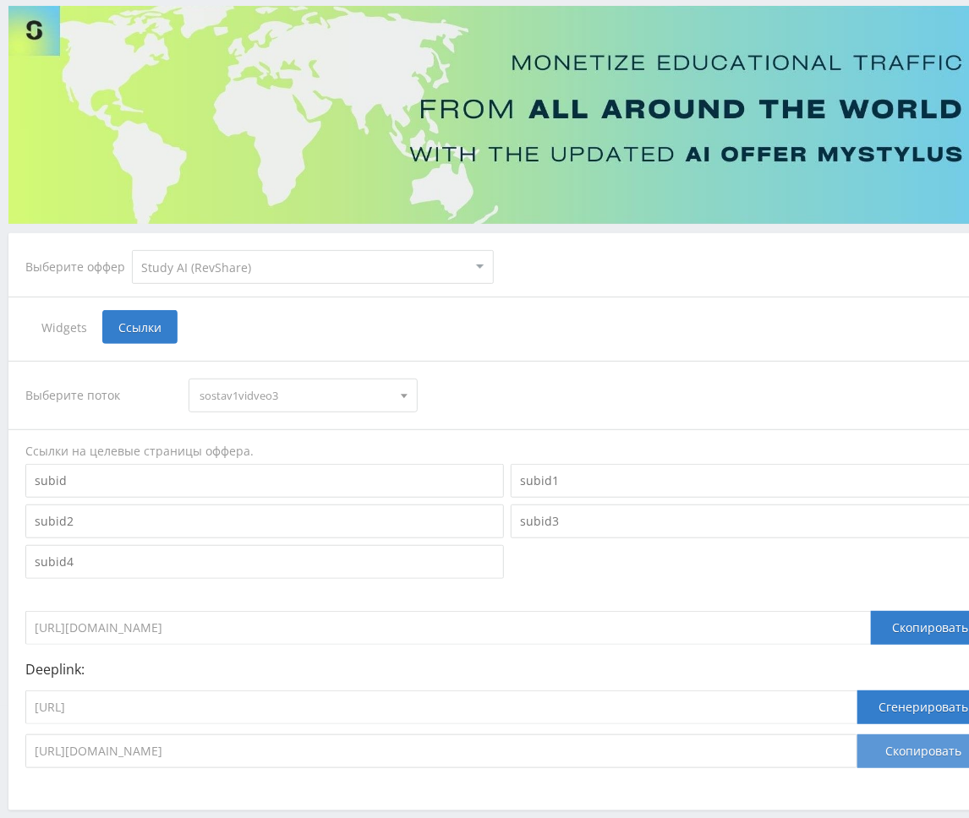
click at [851, 753] on button "Скопировать" at bounding box center [923, 752] width 132 height 34
click at [851, 710] on button "Сгенерировать" at bounding box center [923, 708] width 132 height 34
click at [851, 744] on button "Скопировать" at bounding box center [923, 752] width 132 height 34
click at [271, 399] on span "sostav1vidveo3" at bounding box center [295, 396] width 191 height 32
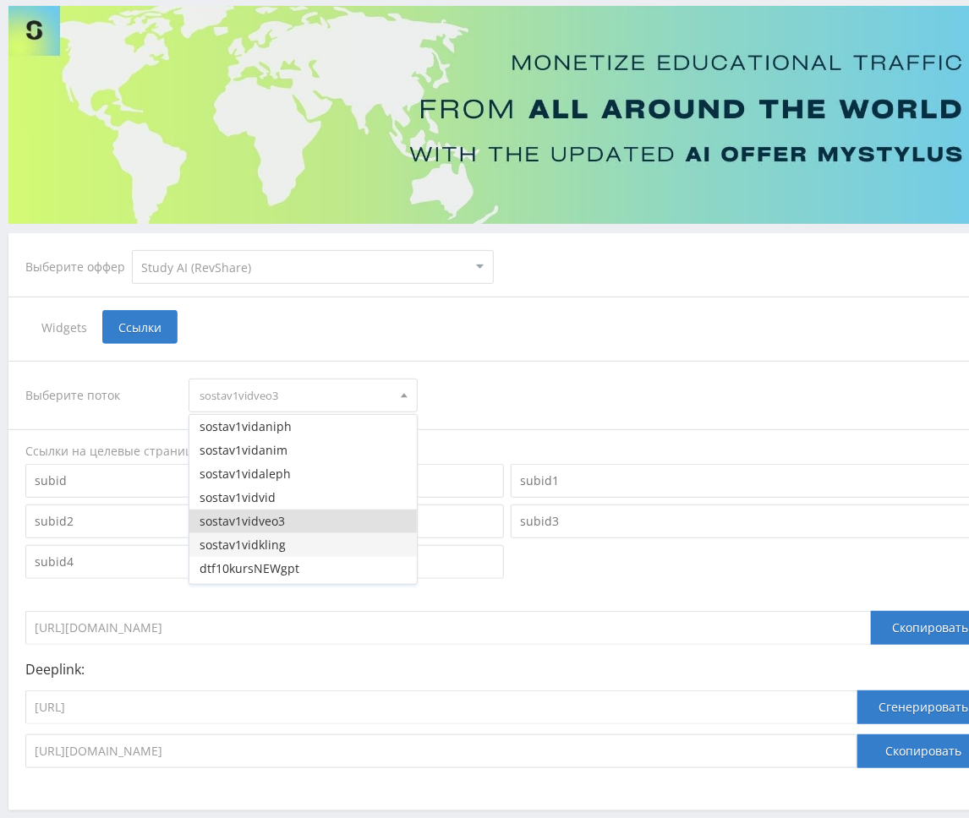
click at [277, 543] on button "sostav1vidkling" at bounding box center [302, 546] width 227 height 24
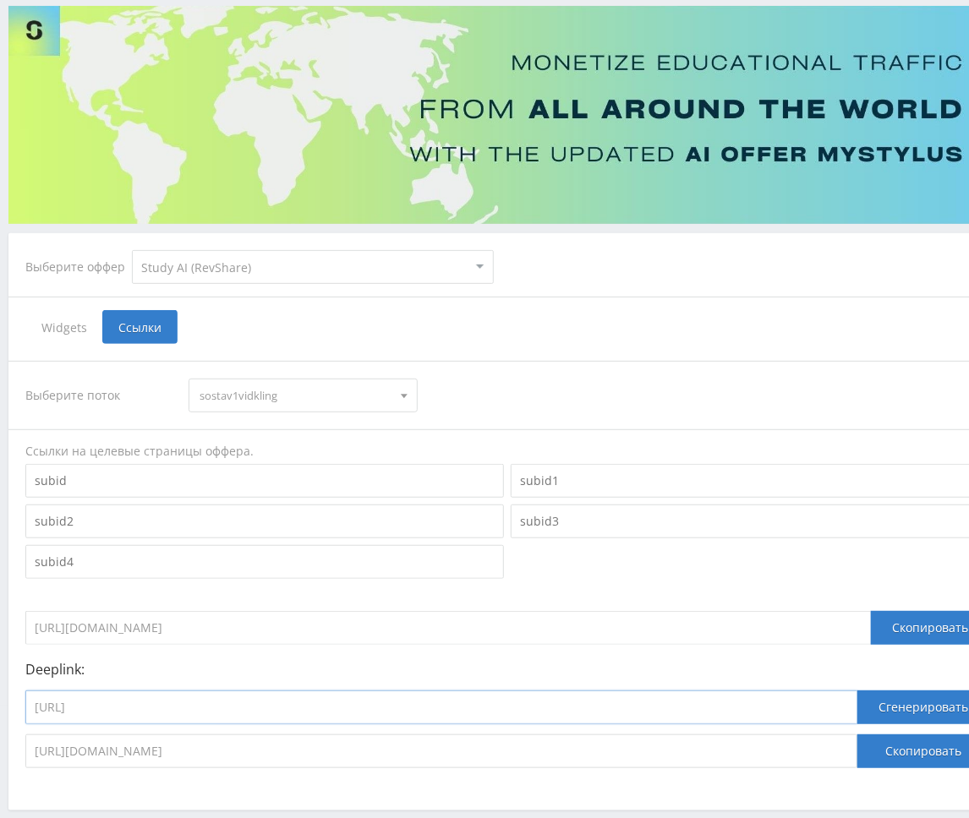
click at [291, 714] on input "[URL]" at bounding box center [441, 708] width 832 height 34
paste input "kling_2_5_turbo"
type input "[URL]"
click at [851, 703] on button "Сгенерировать" at bounding box center [923, 708] width 132 height 34
click at [851, 750] on button "Скопировать" at bounding box center [923, 752] width 132 height 34
